Goal: Transaction & Acquisition: Purchase product/service

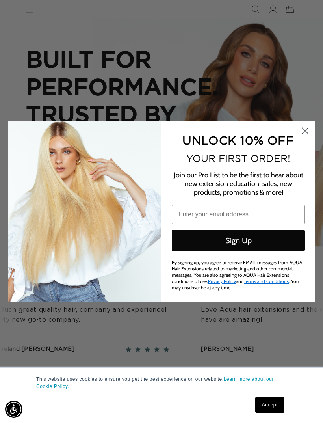
click at [302, 129] on circle "Close dialog" at bounding box center [305, 130] width 13 height 13
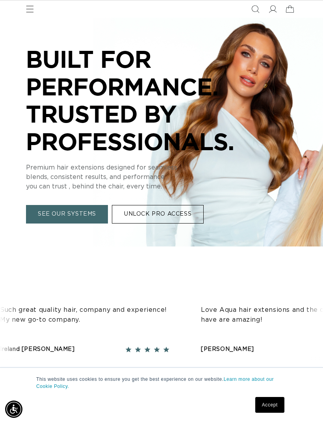
click at [28, 15] on span "Menu" at bounding box center [29, 8] width 17 height 17
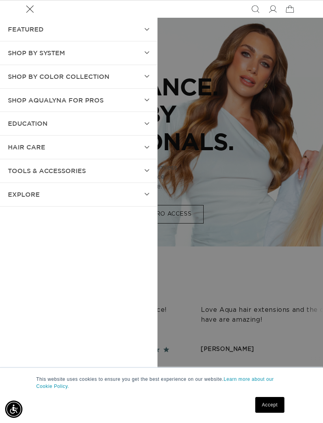
scroll to position [0, 282]
click at [144, 53] on summary "SHOP BY SYSTEM" at bounding box center [78, 52] width 157 height 23
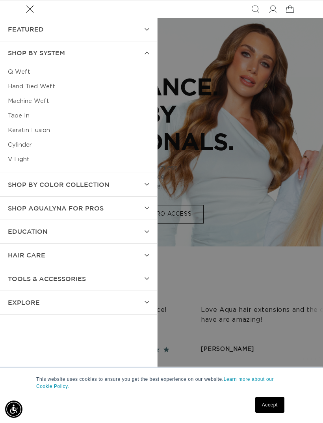
scroll to position [0, 563]
click at [15, 99] on link "Machine Weft" at bounding box center [79, 101] width 142 height 15
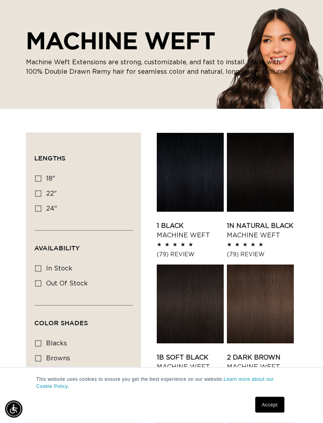
scroll to position [62, 0]
click at [38, 180] on icon at bounding box center [38, 178] width 6 height 6
click at [38, 180] on input "18" 18" (41 products)" at bounding box center [38, 178] width 6 height 6
checkbox input "true"
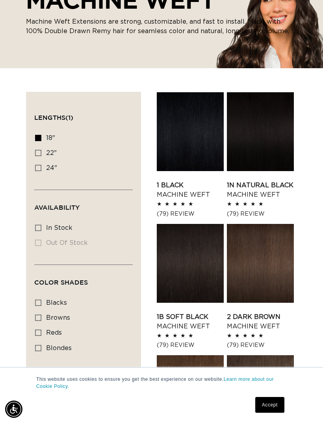
scroll to position [188, 0]
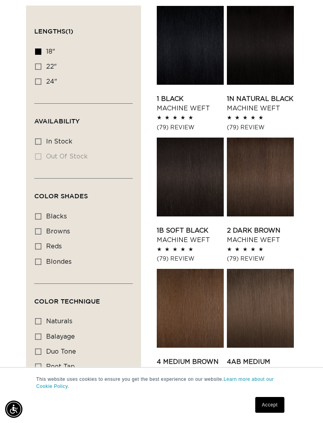
click at [267, 226] on link "2 Dark Brown Machine Weft" at bounding box center [260, 235] width 67 height 19
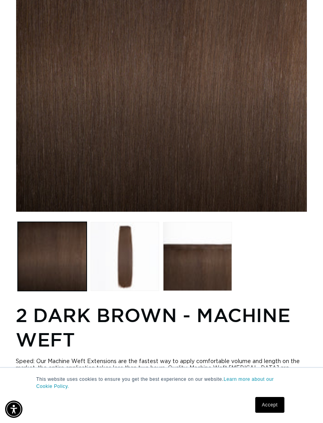
scroll to position [178, 0]
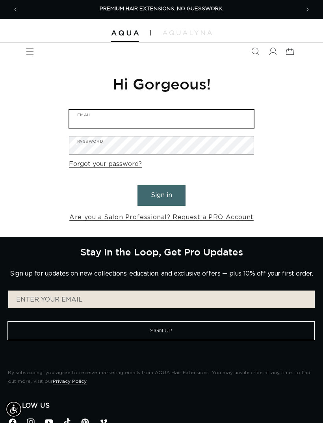
type input "taylornoble7@gmail.com"
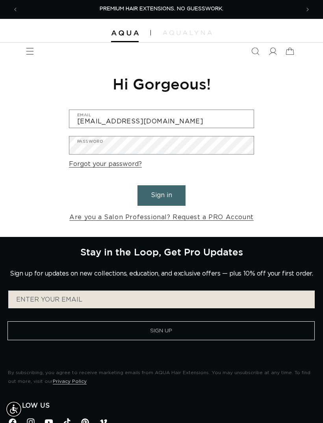
click at [162, 194] on button "Sign in" at bounding box center [162, 195] width 48 height 20
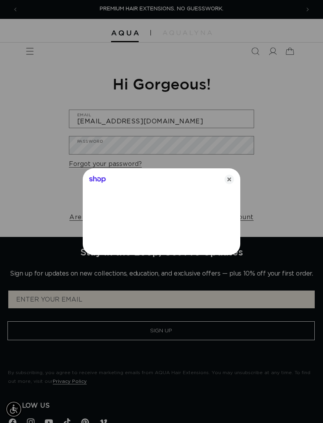
click at [162, 187] on div "Shop" at bounding box center [162, 177] width 158 height 19
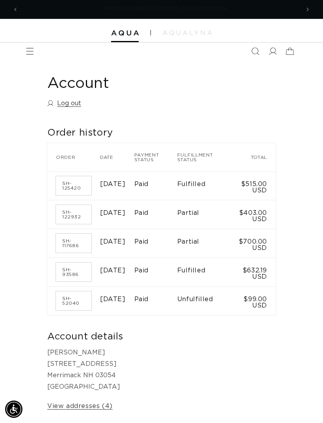
scroll to position [0, 282]
click at [34, 56] on span "Menu" at bounding box center [29, 51] width 17 height 17
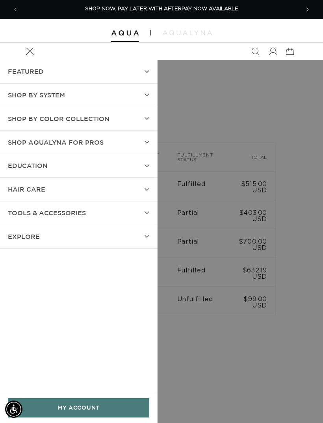
click at [101, 88] on summary "SHOP BY SYSTEM" at bounding box center [78, 95] width 157 height 23
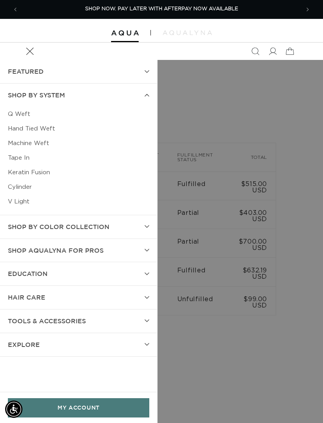
click at [13, 142] on link "Machine Weft" at bounding box center [79, 143] width 142 height 15
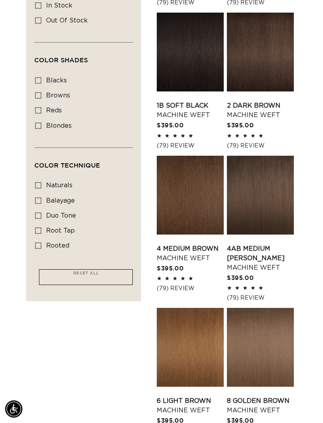
scroll to position [325, 0]
click at [174, 244] on link "4 Medium Brown Machine Weft" at bounding box center [190, 253] width 67 height 19
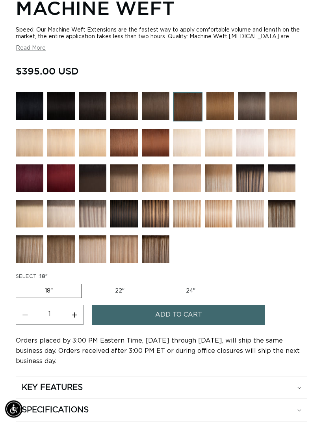
scroll to position [0, 282]
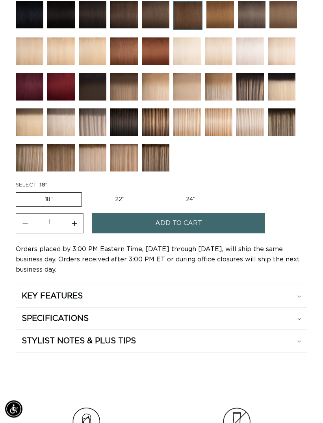
click at [146, 231] on button "Add to cart" at bounding box center [178, 224] width 173 height 20
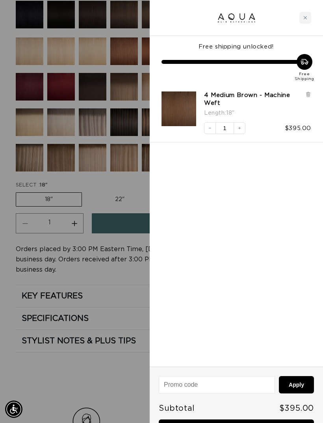
scroll to position [0, 0]
click at [122, 381] on div at bounding box center [161, 211] width 323 height 423
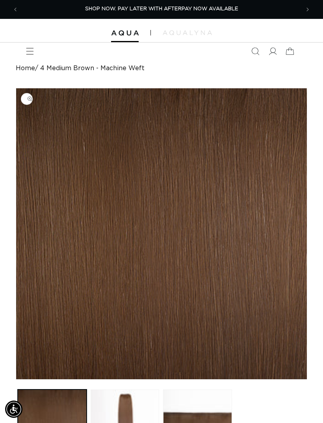
click at [22, 54] on span "Menu" at bounding box center [29, 51] width 17 height 17
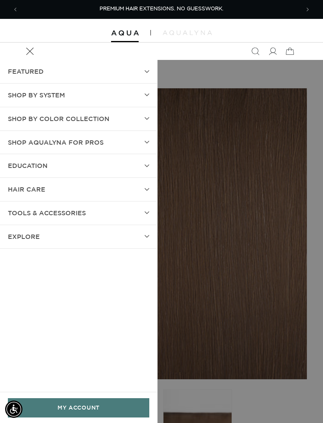
click at [140, 91] on summary "SHOP BY SYSTEM" at bounding box center [78, 95] width 157 height 23
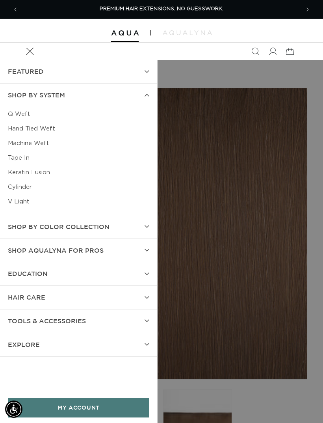
click at [44, 172] on link "Keratin Fusion" at bounding box center [79, 172] width 142 height 15
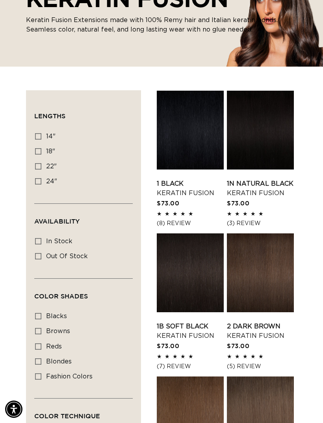
scroll to position [0, 282]
click at [39, 154] on label "18" 18" (47 products)" at bounding box center [81, 151] width 92 height 15
click at [39, 154] on input "18" 18" (47 products)" at bounding box center [38, 151] width 6 height 6
checkbox input "true"
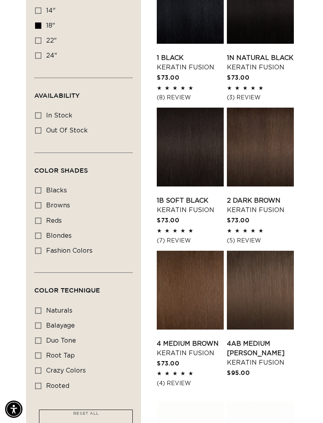
scroll to position [202, 0]
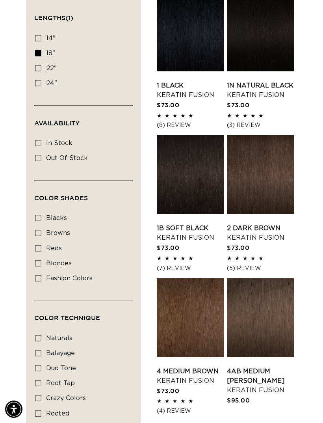
click at [200, 367] on link "4 Medium Brown Keratin Fusion" at bounding box center [190, 376] width 67 height 19
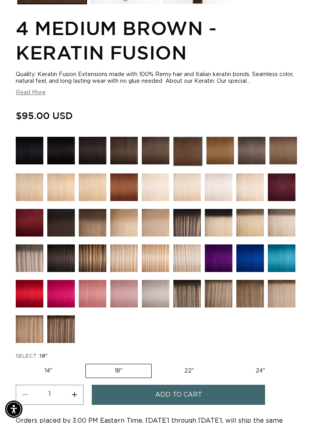
scroll to position [0, 282]
click at [304, 337] on div at bounding box center [162, 242] width 292 height 210
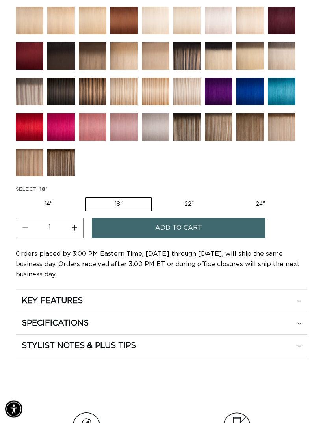
scroll to position [621, 0]
click at [305, 300] on summary "KEY FEATURES" at bounding box center [162, 301] width 292 height 22
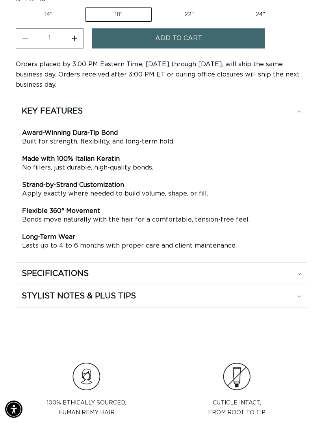
scroll to position [0, 0]
click at [298, 116] on div "SPECIFICATIONS" at bounding box center [162, 111] width 280 height 10
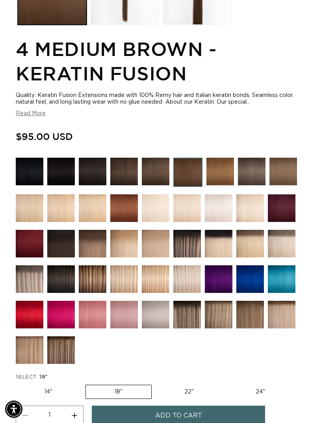
scroll to position [0, 282]
click at [215, 418] on button "Add to cart" at bounding box center [178, 416] width 173 height 20
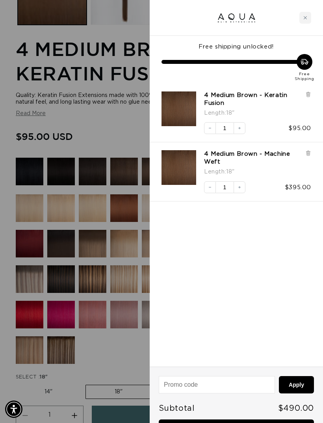
click at [239, 423] on link "Checkout • $490.00" at bounding box center [236, 430] width 155 height 20
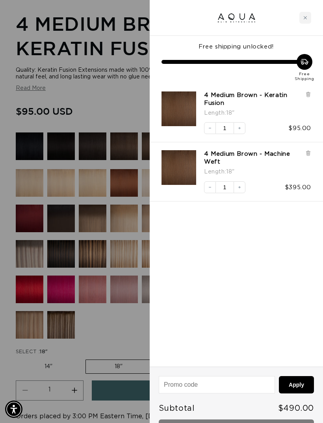
scroll to position [0, 563]
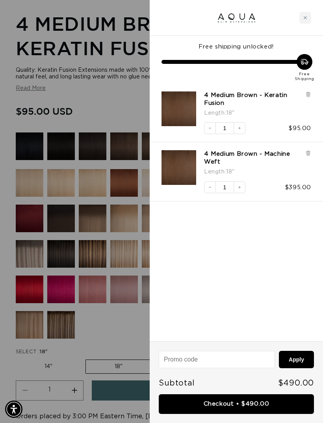
click at [81, 101] on div at bounding box center [161, 211] width 323 height 423
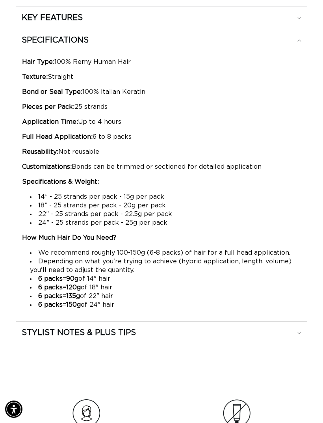
scroll to position [905, 0]
click at [234, 22] on div "STYLIST NOTES & PLUS TIPS" at bounding box center [162, 17] width 280 height 10
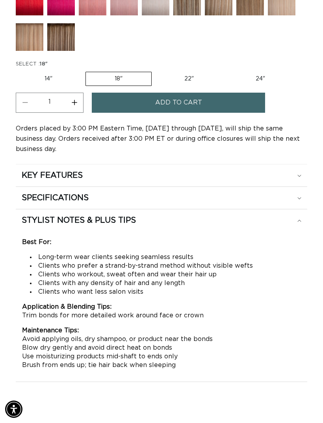
scroll to position [0, 282]
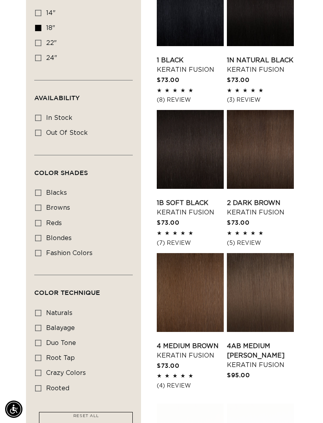
scroll to position [0, 282]
